Goal: Navigation & Orientation: Find specific page/section

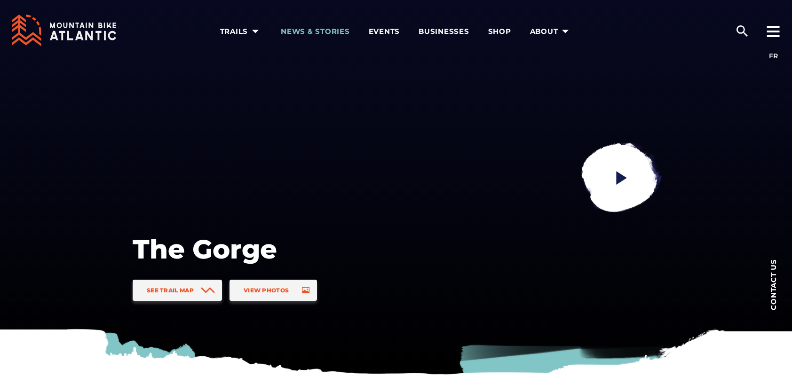
click at [307, 36] on span "News & Stories" at bounding box center [315, 31] width 69 height 9
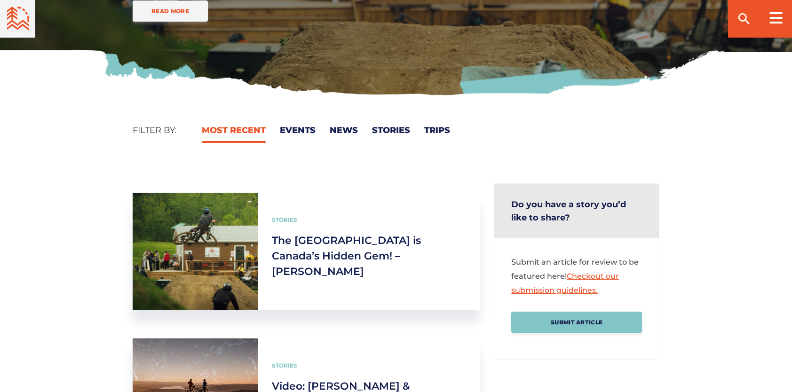
scroll to position [282, 0]
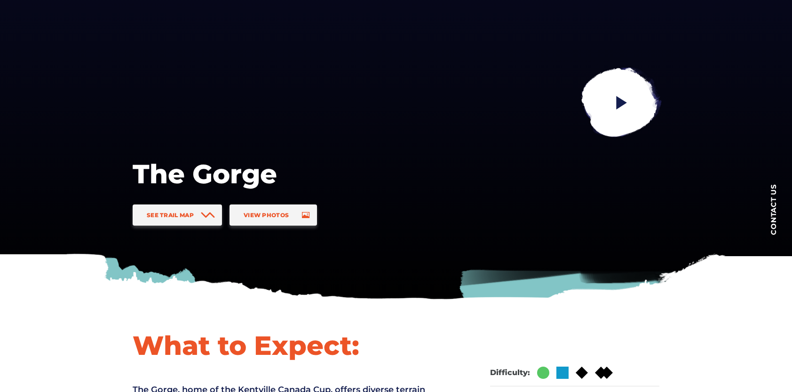
scroll to position [94, 0]
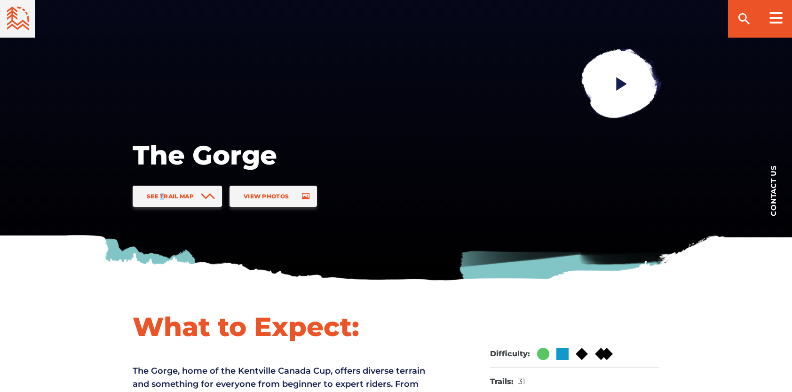
click at [160, 183] on div "The Gorge See Trail Map View Photos" at bounding box center [283, 168] width 301 height 78
drag, startPoint x: 160, startPoint y: 183, endPoint x: 160, endPoint y: 203, distance: 20.2
click at [161, 205] on link "See Trail Map" at bounding box center [177, 196] width 89 height 21
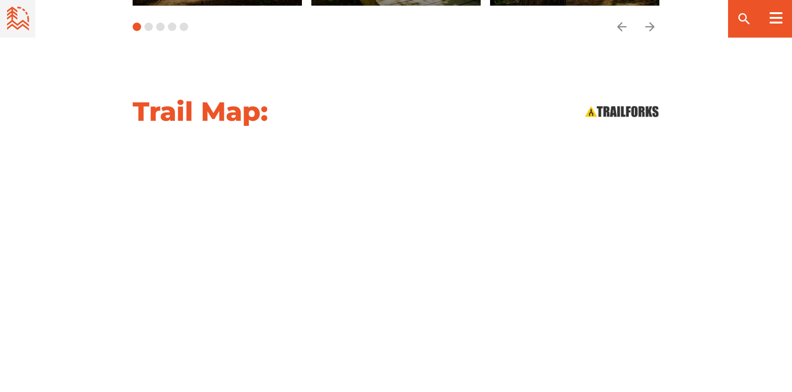
scroll to position [890, 0]
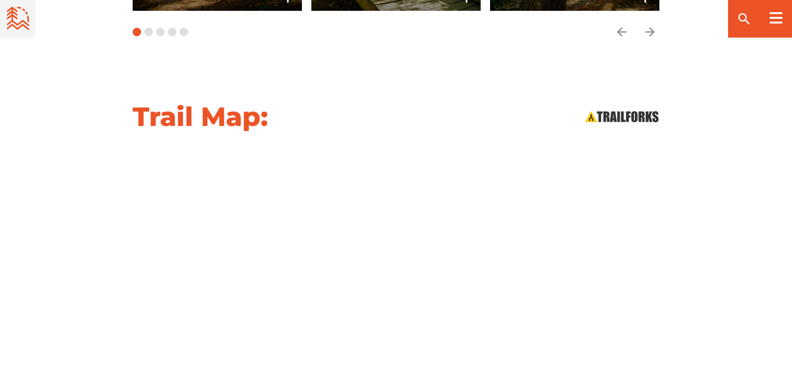
drag, startPoint x: 749, startPoint y: 219, endPoint x: 737, endPoint y: 218, distance: 12.3
click at [749, 218] on div "Trail Map:" at bounding box center [396, 242] width 792 height 285
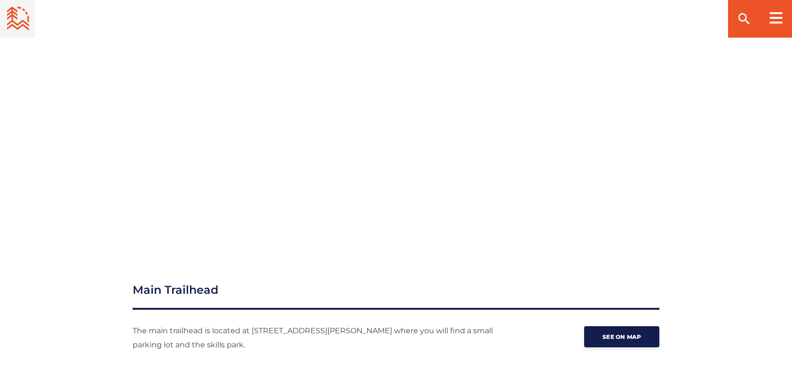
scroll to position [984, 0]
